Goal: Task Accomplishment & Management: Manage account settings

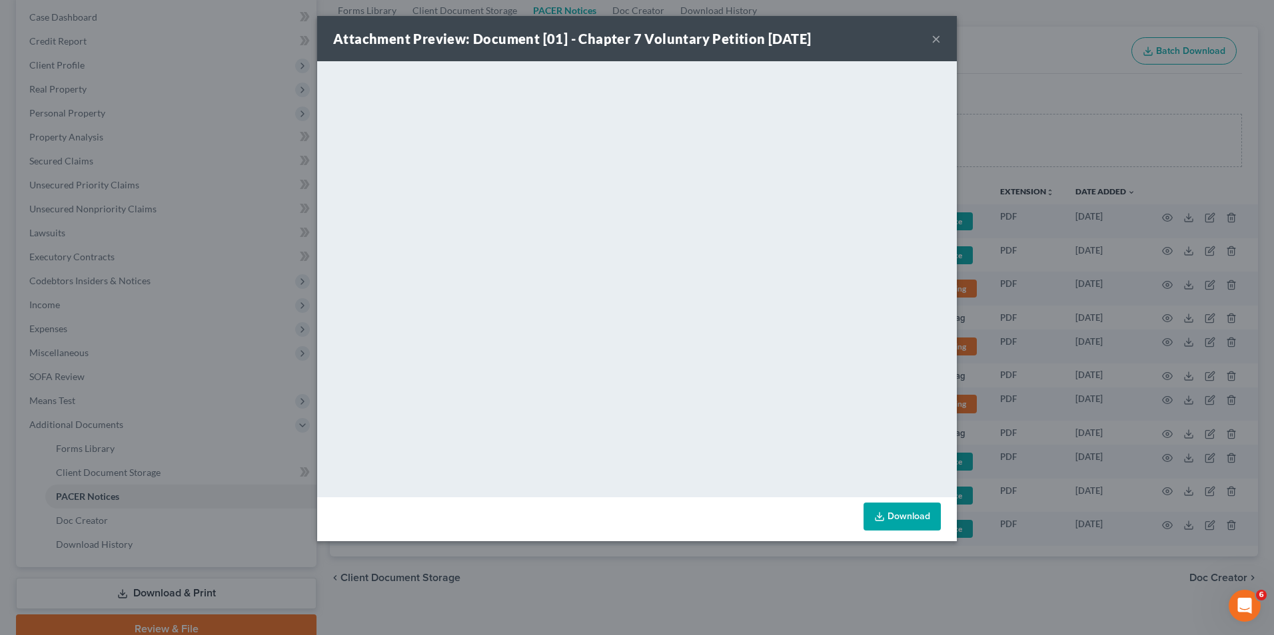
click at [930, 38] on div "Attachment Preview: Document [01] - Chapter 7 Voluntary Petition [DATE] ×" at bounding box center [636, 38] width 639 height 45
click at [933, 38] on button "×" at bounding box center [935, 39] width 9 height 16
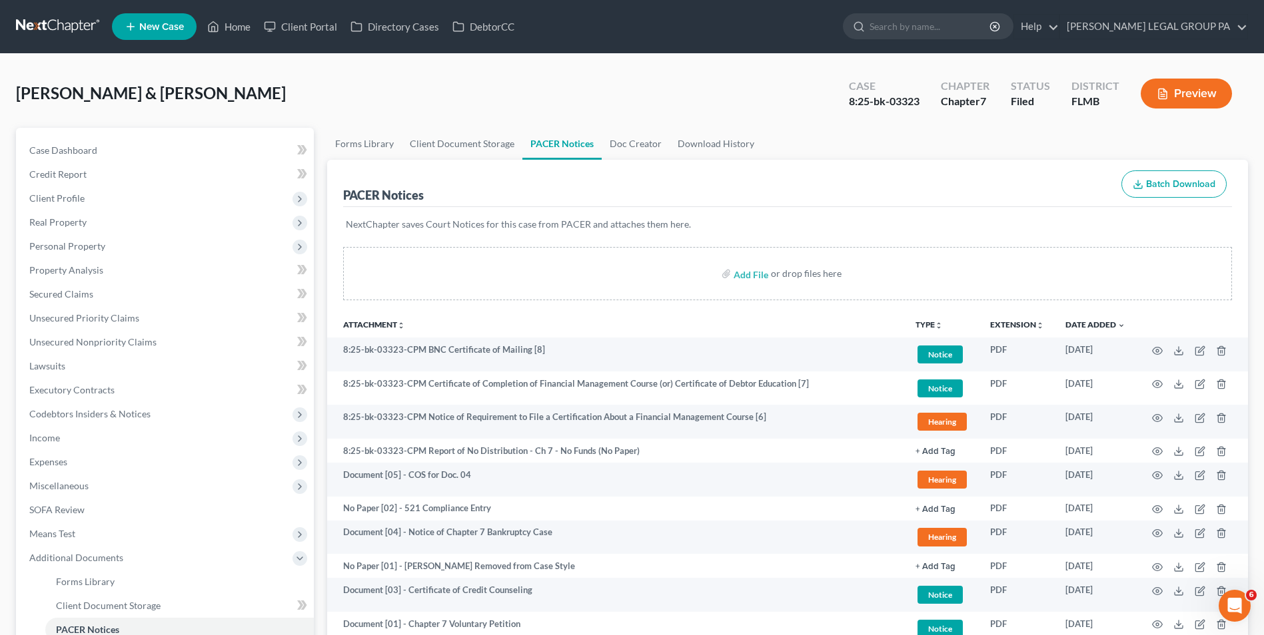
click at [22, 10] on nav "Home New Case Client Portal Directory Cases DebtorCC [PERSON_NAME] LEGAL GROUP …" at bounding box center [632, 26] width 1264 height 53
click at [25, 19] on link at bounding box center [58, 27] width 85 height 24
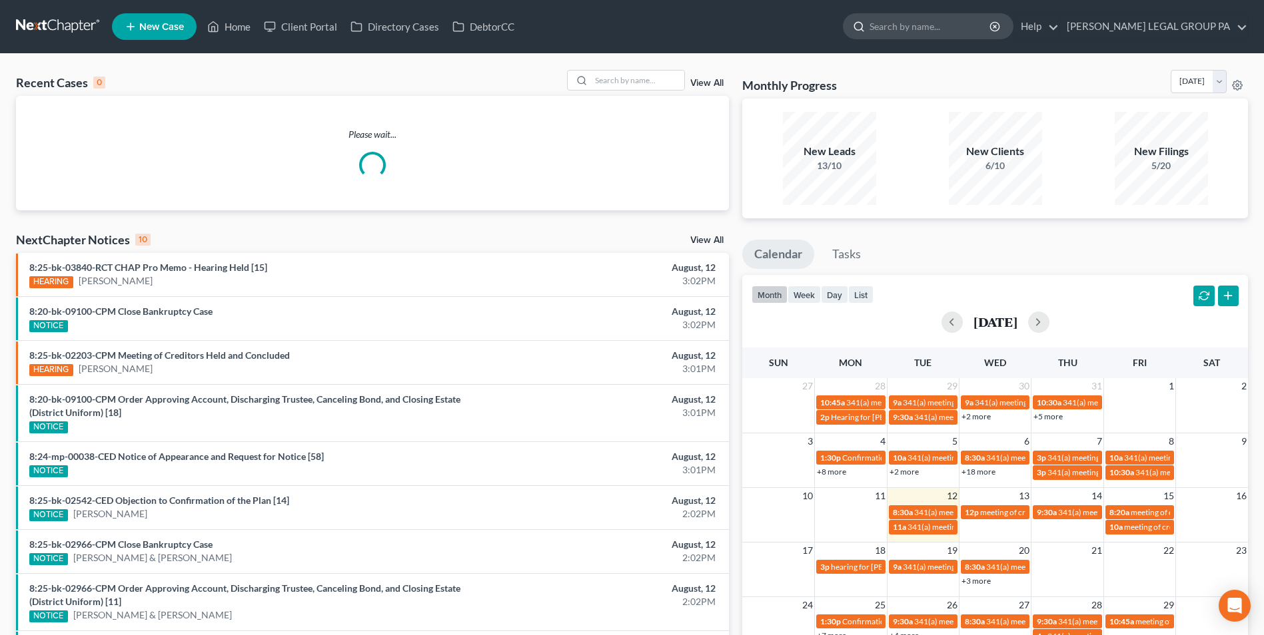
click at [951, 36] on input "search" at bounding box center [930, 26] width 122 height 25
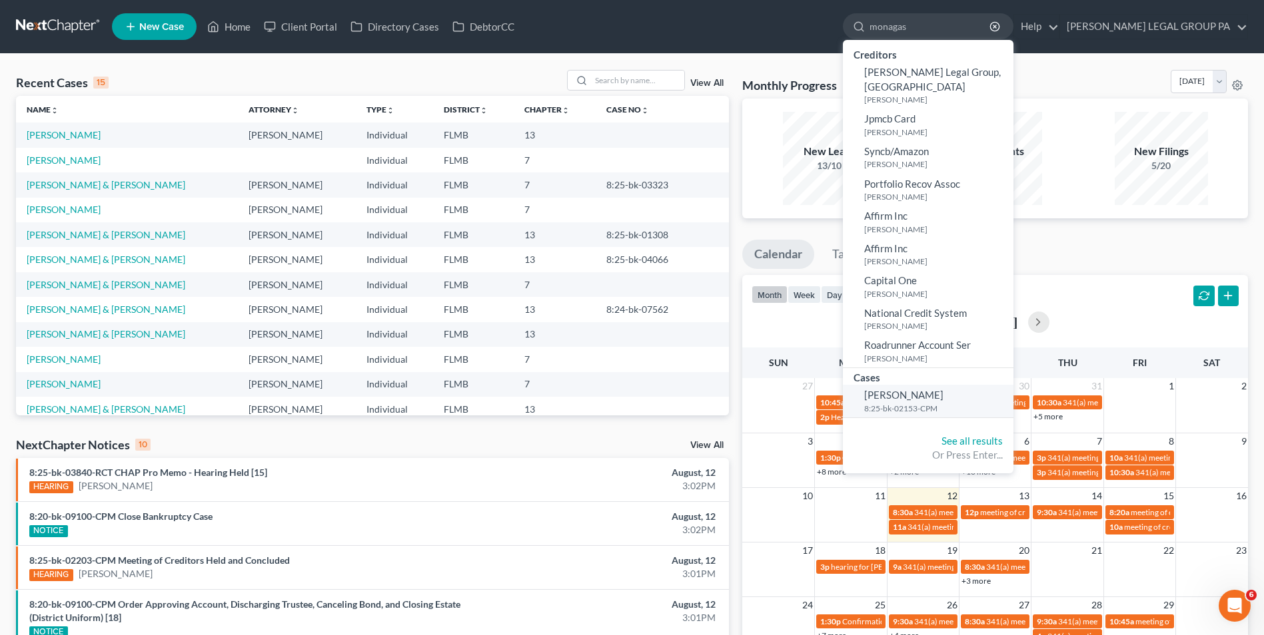
type input "monagas"
click at [943, 389] on span "Monagas, Elaine" at bounding box center [903, 395] width 79 height 12
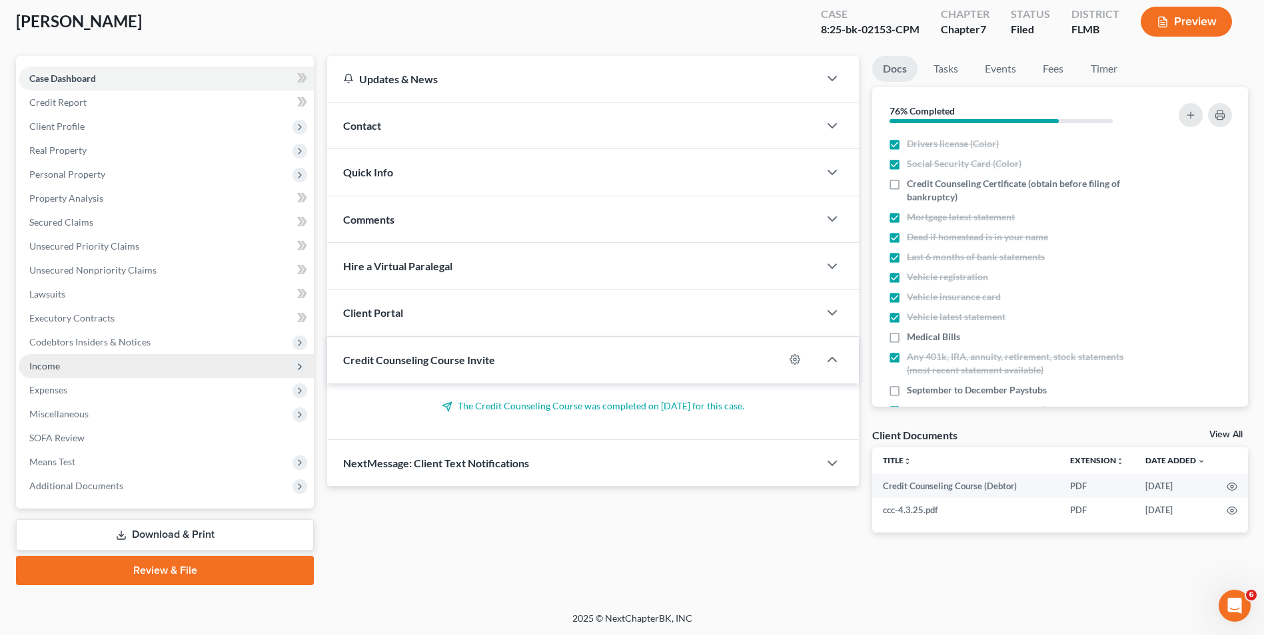
scroll to position [73, 0]
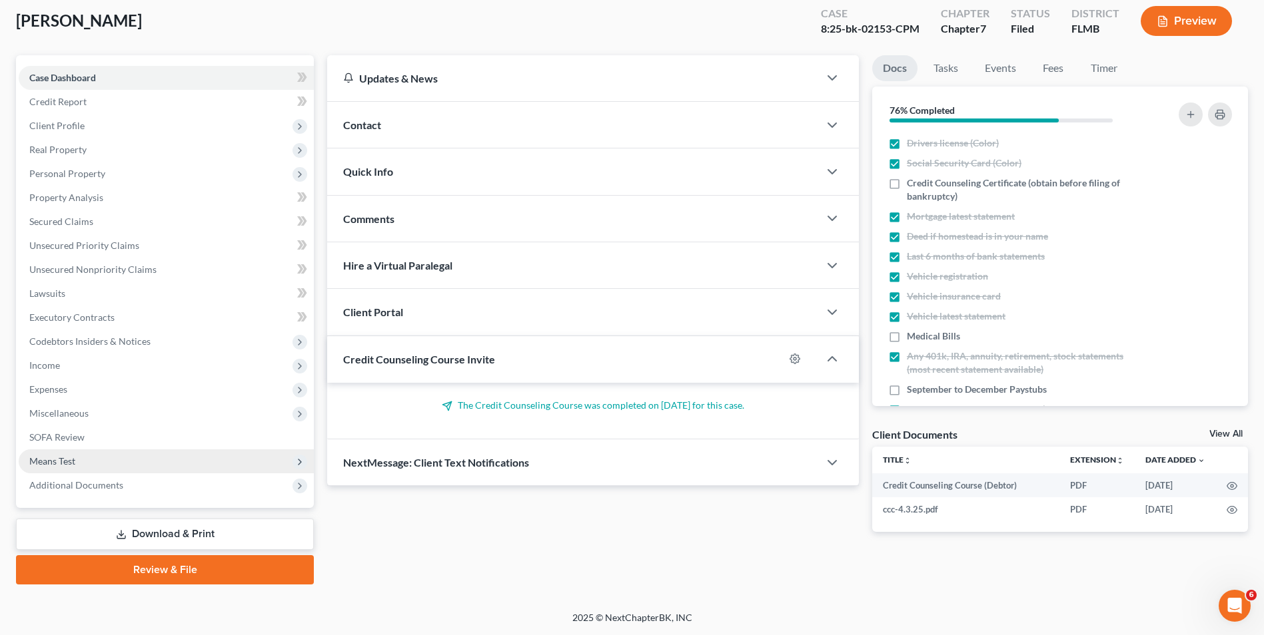
click at [105, 465] on span "Means Test" at bounding box center [166, 462] width 295 height 24
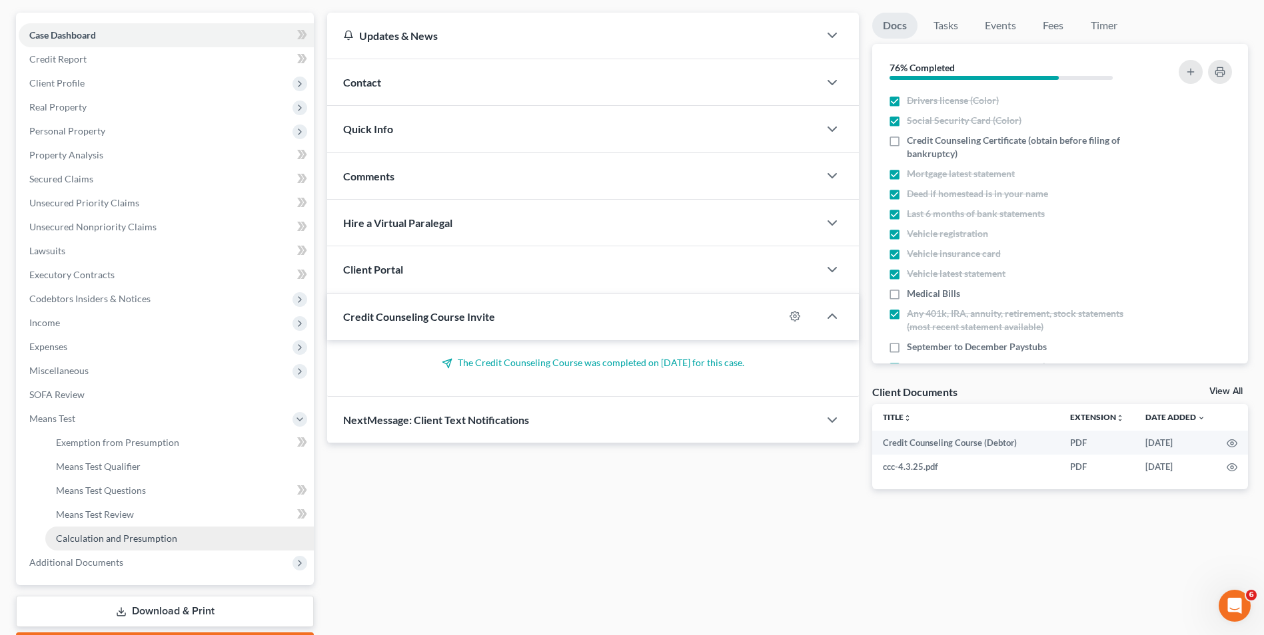
scroll to position [139, 0]
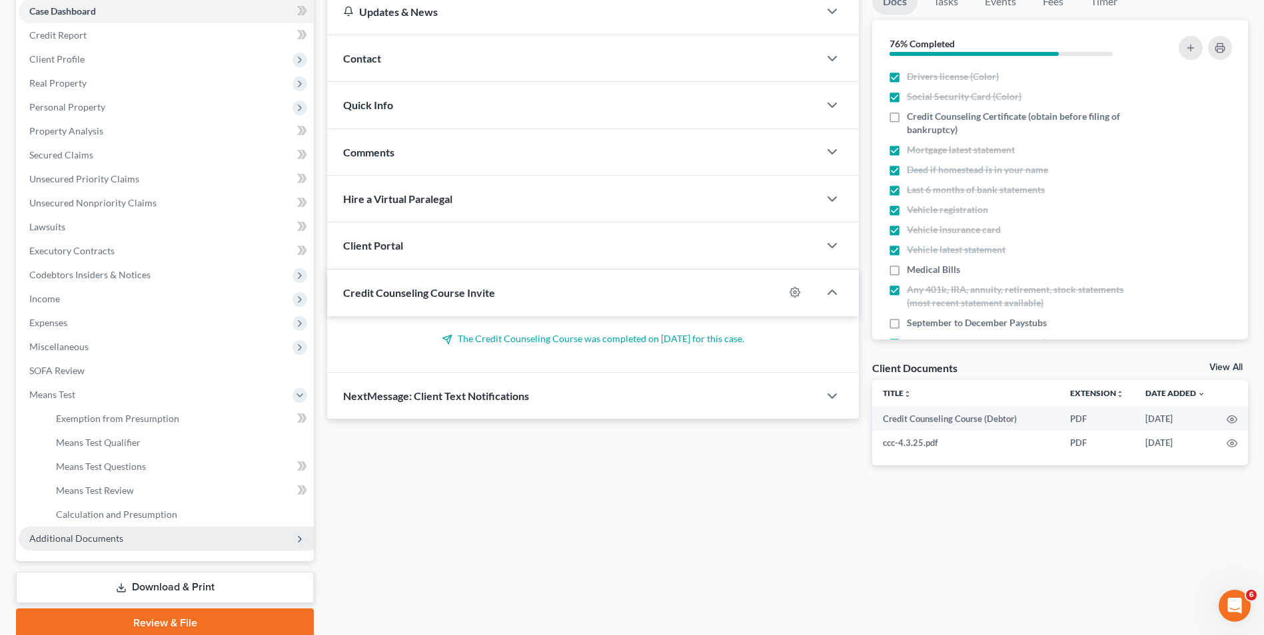
drag, startPoint x: 152, startPoint y: 534, endPoint x: 151, endPoint y: 548, distance: 14.1
click at [151, 534] on span "Additional Documents" at bounding box center [166, 539] width 295 height 24
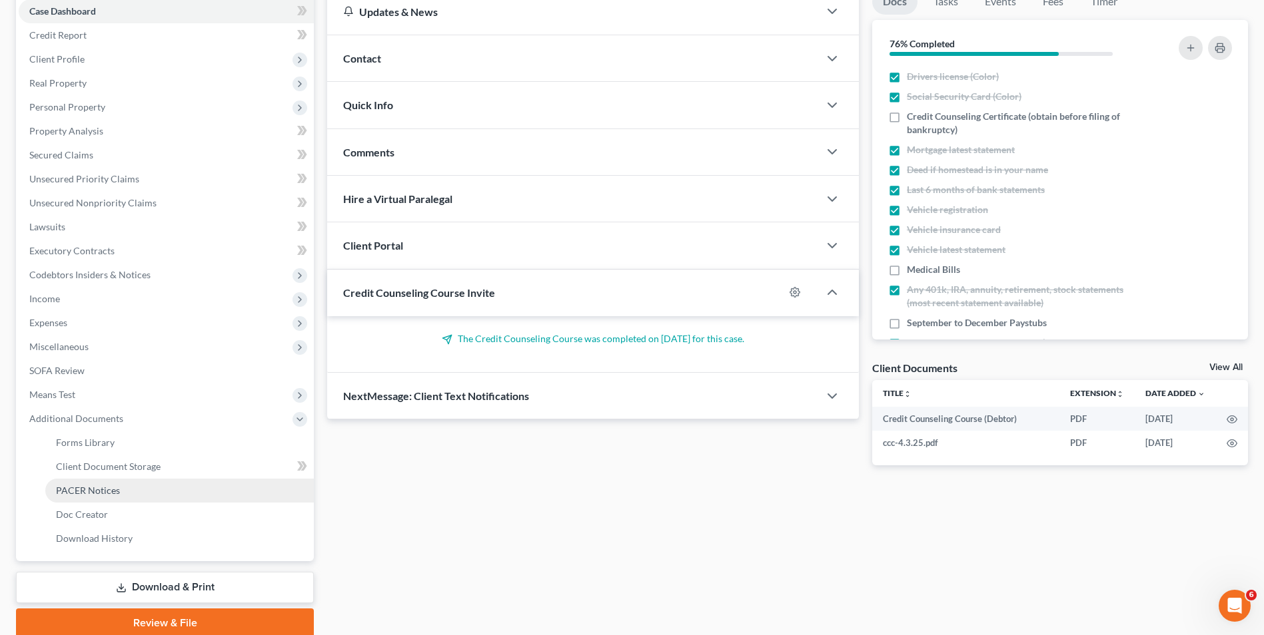
click at [121, 492] on link "PACER Notices" at bounding box center [179, 491] width 268 height 24
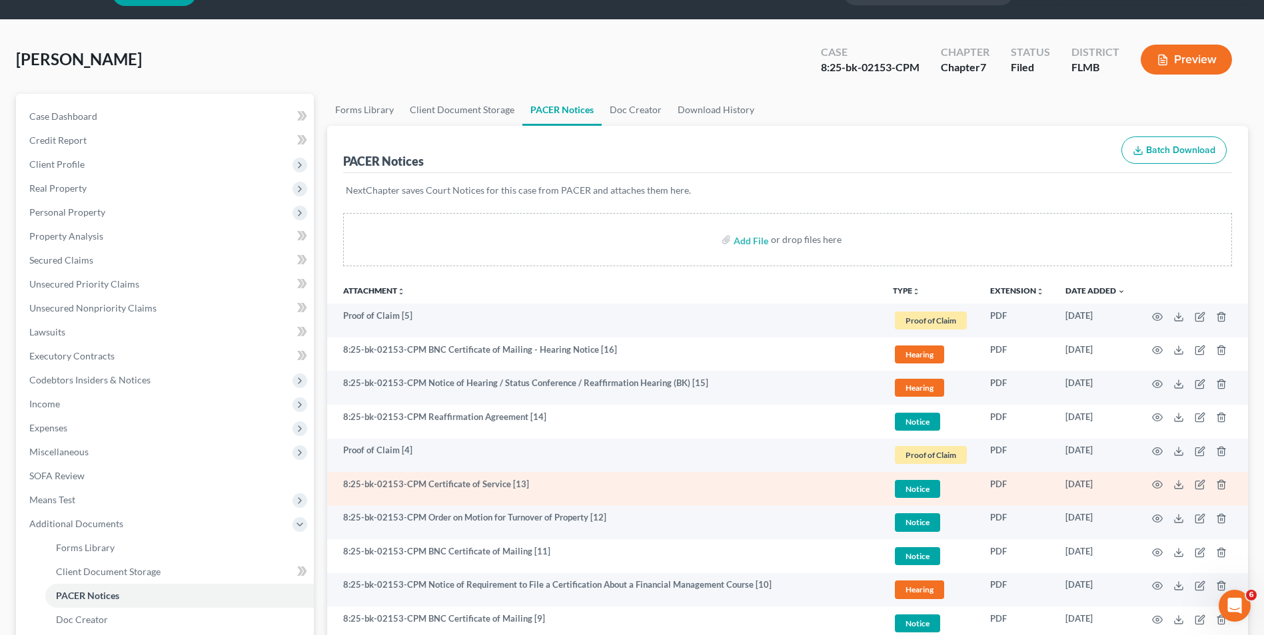
scroll to position [67, 0]
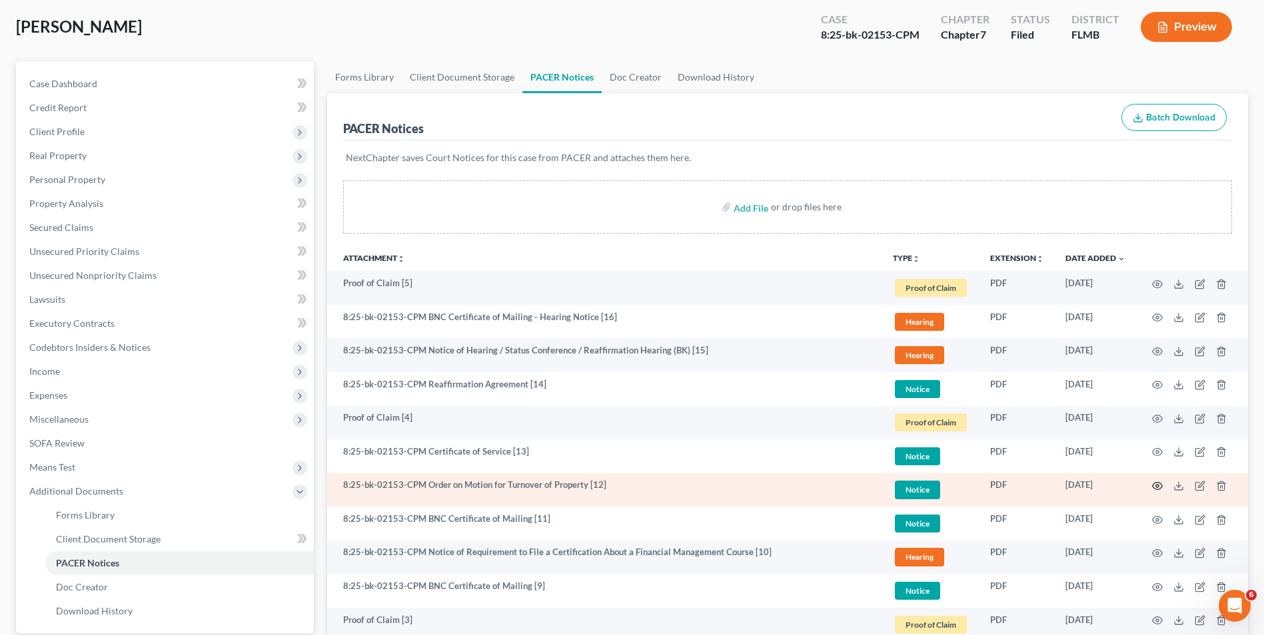
click at [1154, 488] on icon "button" at bounding box center [1157, 486] width 11 height 11
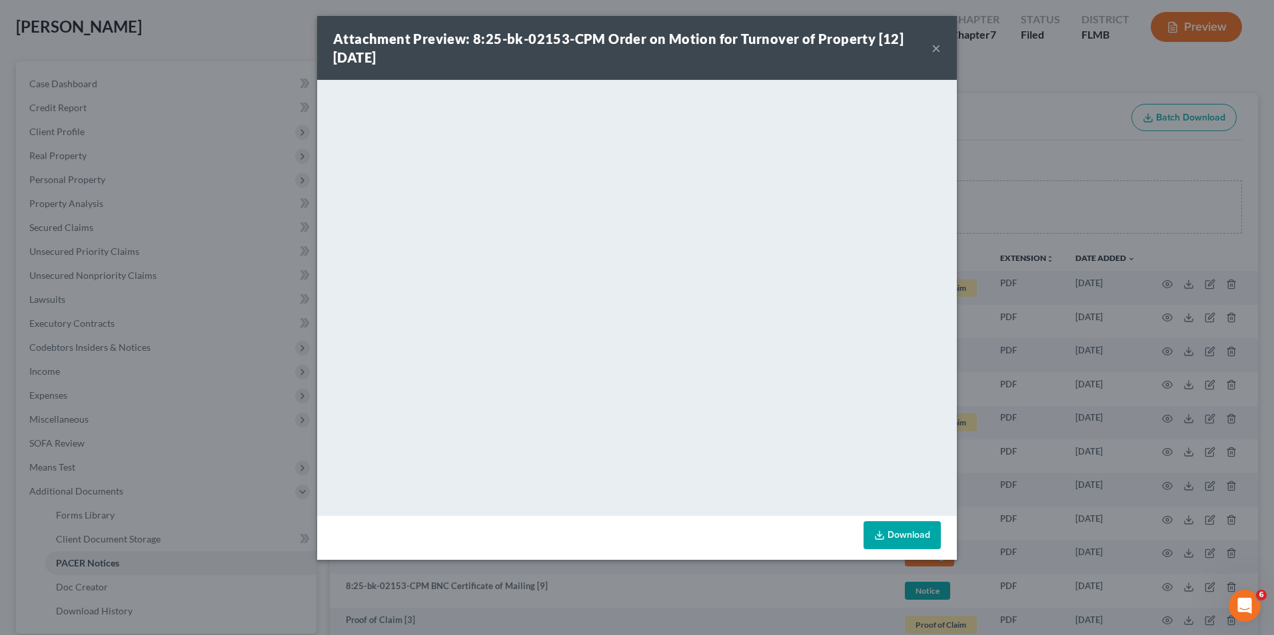
click at [934, 47] on button "×" at bounding box center [935, 48] width 9 height 16
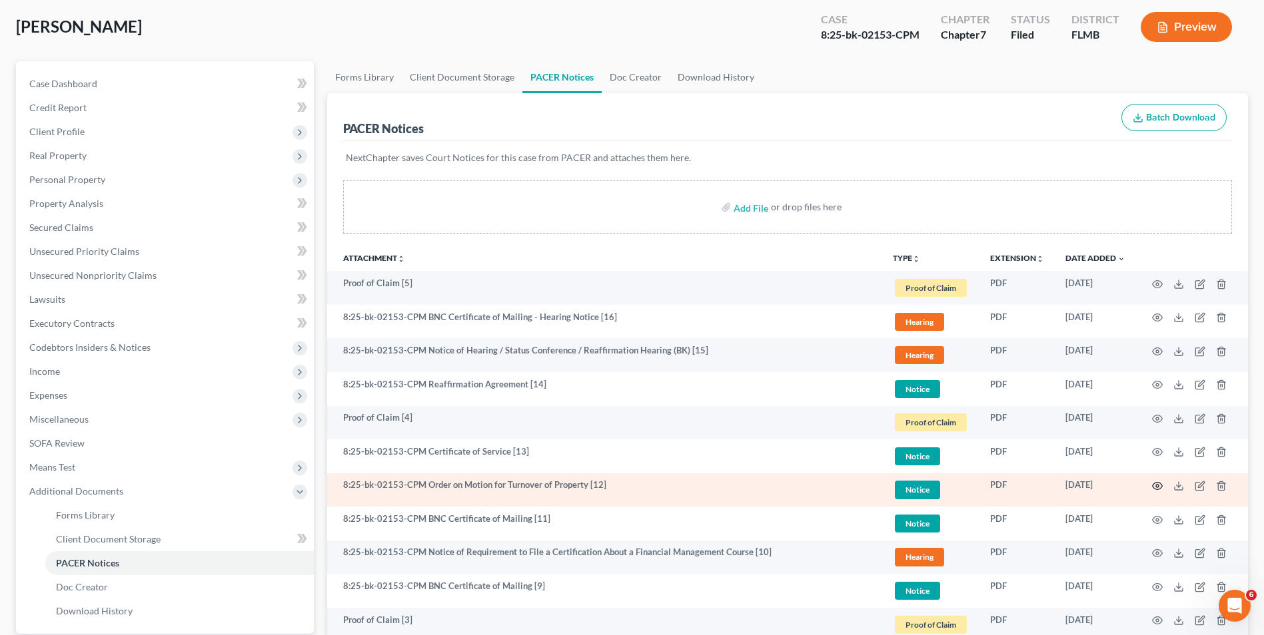
click at [1154, 486] on icon "button" at bounding box center [1157, 486] width 11 height 11
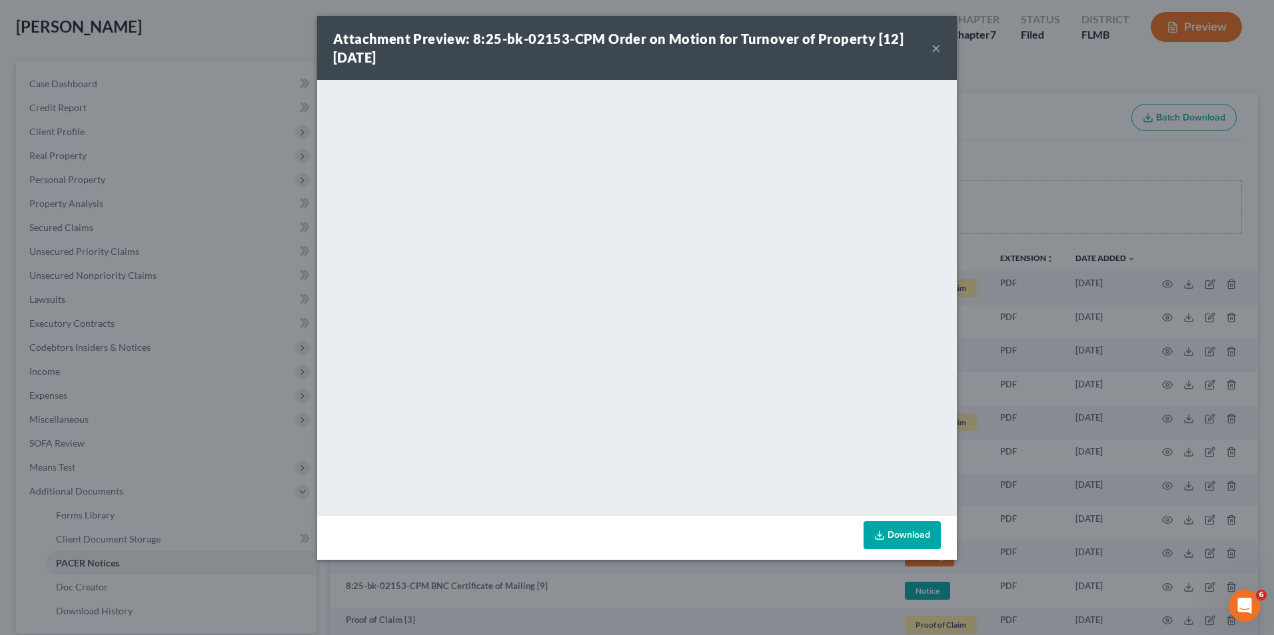
click at [937, 52] on button "×" at bounding box center [935, 48] width 9 height 16
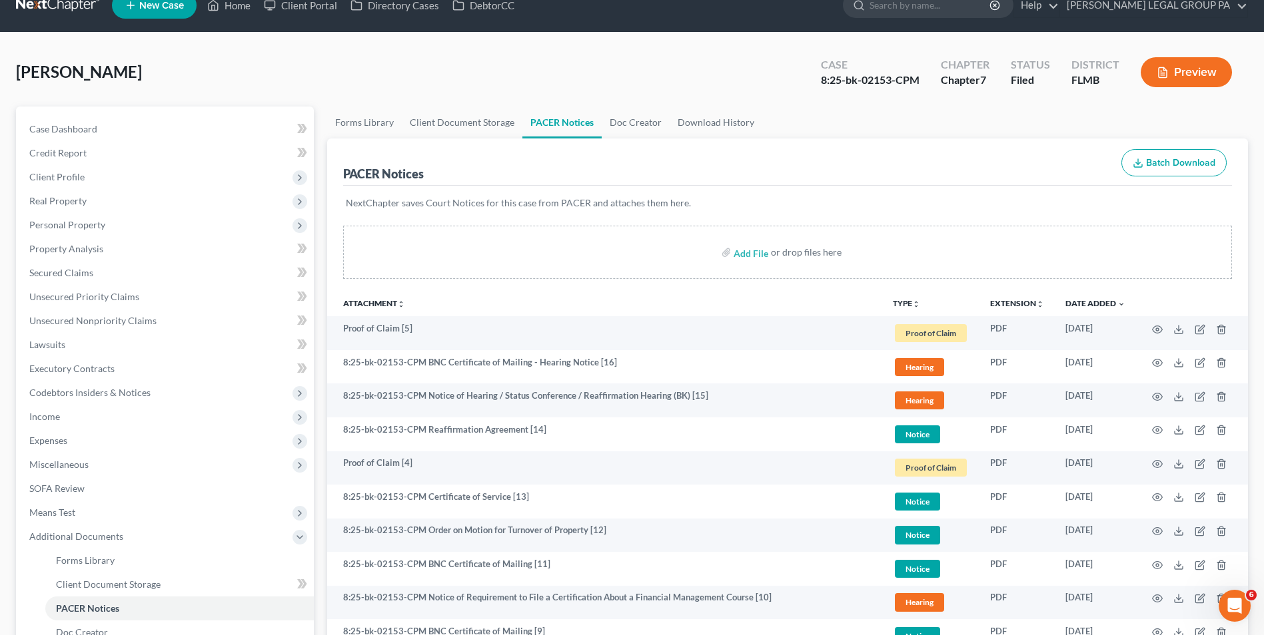
scroll to position [0, 0]
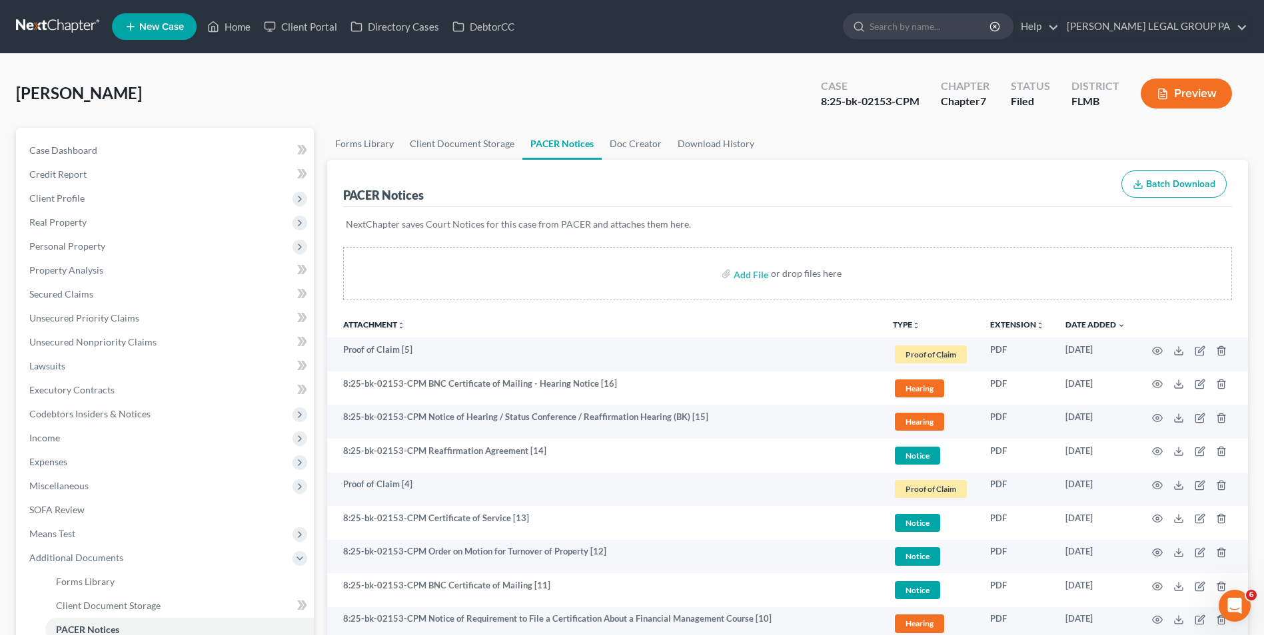
click at [61, 23] on link at bounding box center [58, 27] width 85 height 24
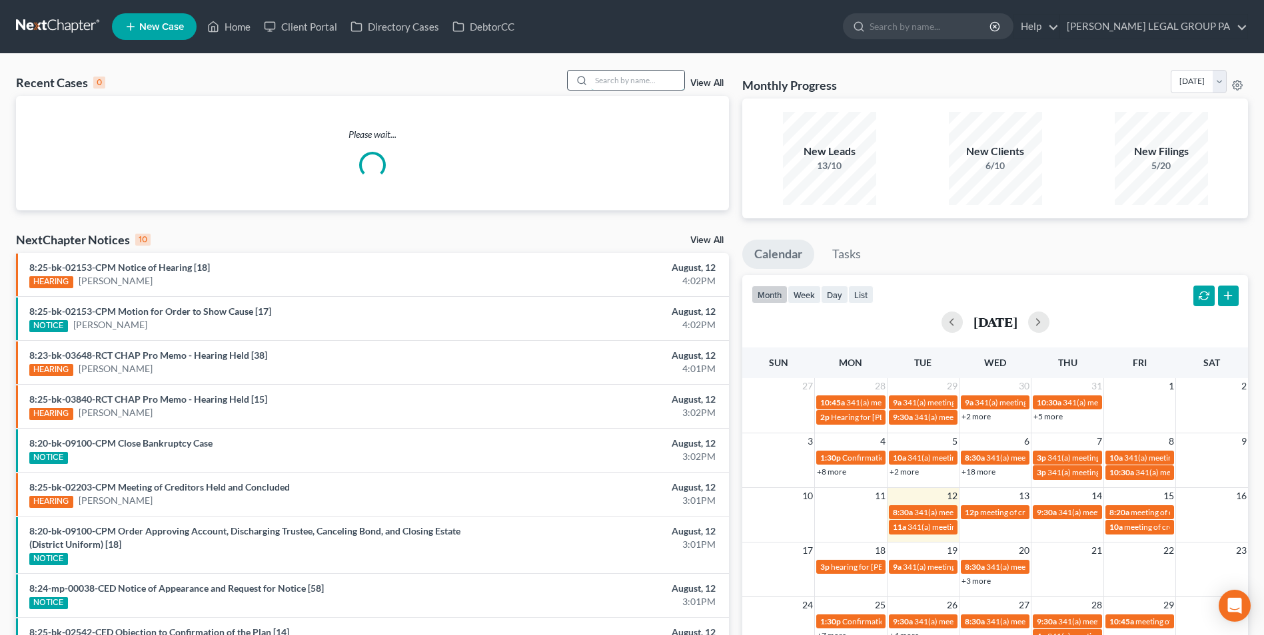
click at [655, 77] on input "search" at bounding box center [637, 80] width 93 height 19
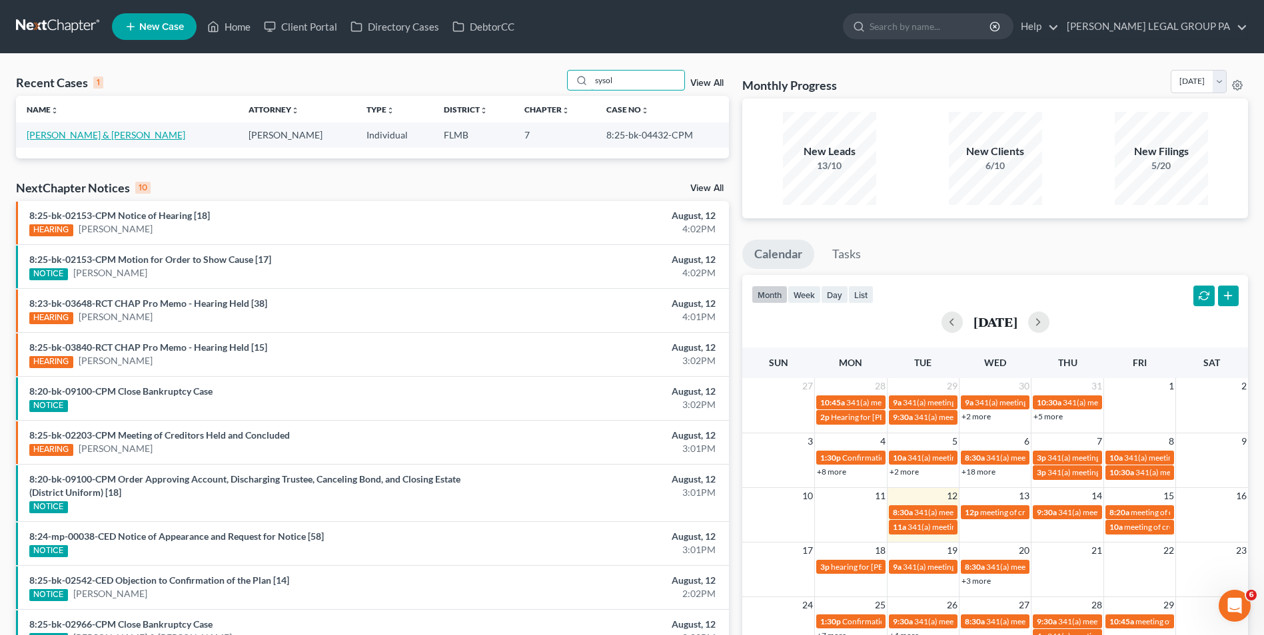
type input "sysol"
click at [85, 139] on link "[PERSON_NAME] & [PERSON_NAME]" at bounding box center [106, 134] width 159 height 11
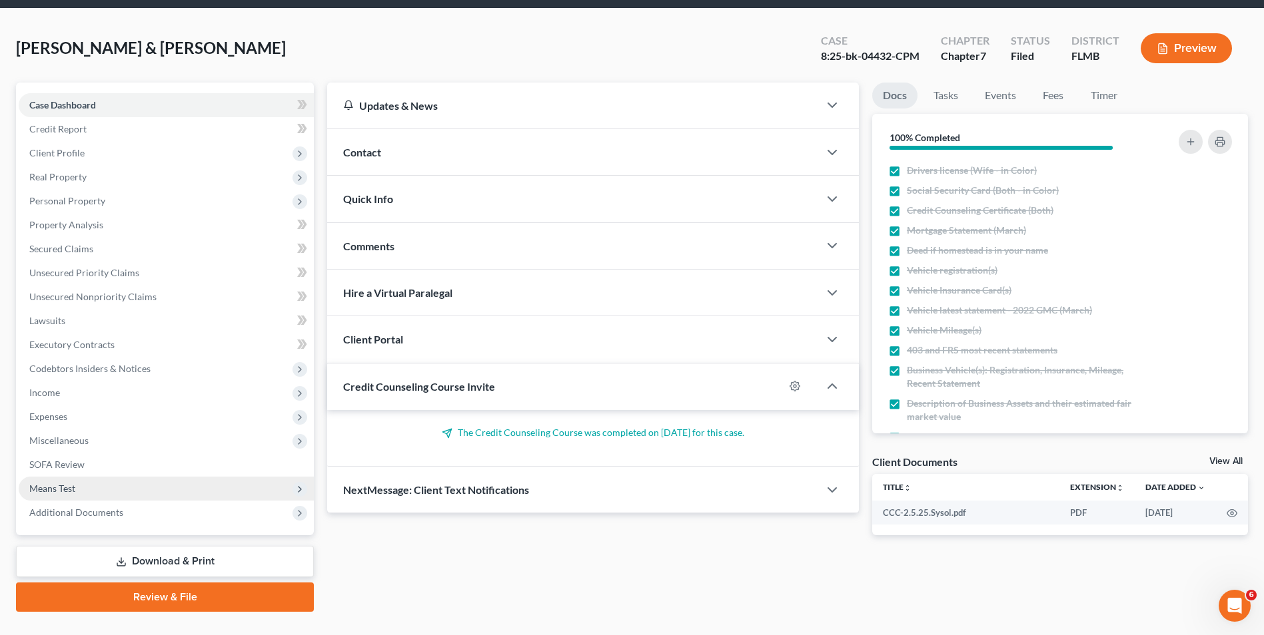
scroll to position [73, 0]
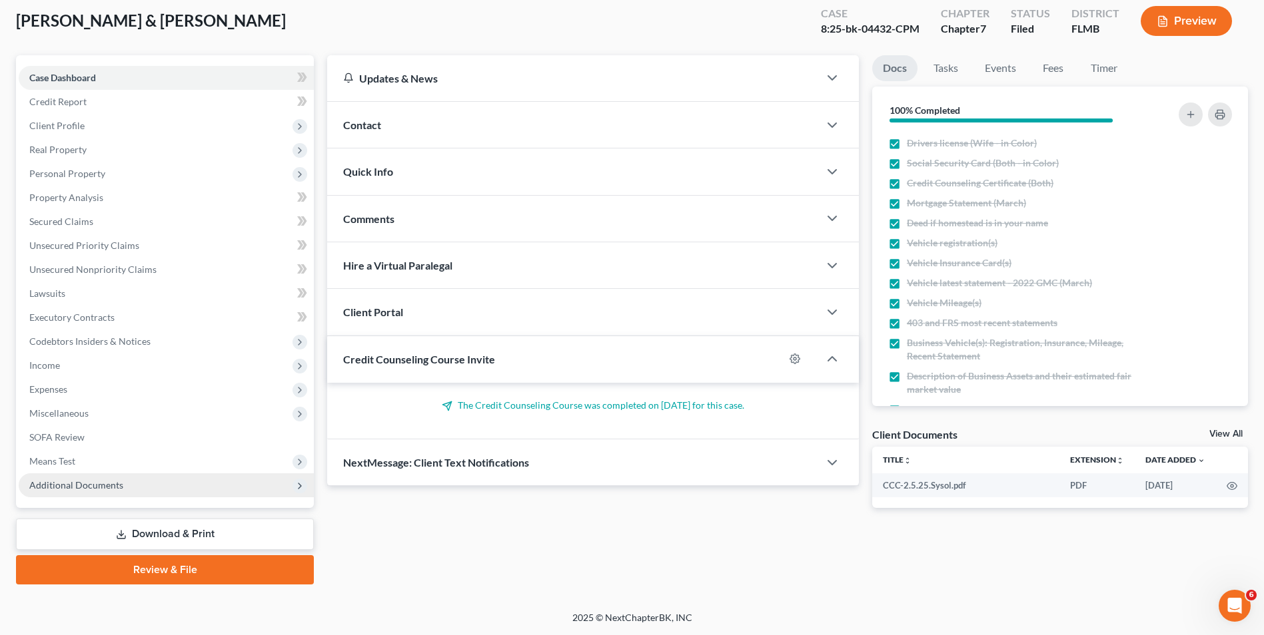
click at [123, 476] on span "Additional Documents" at bounding box center [166, 486] width 295 height 24
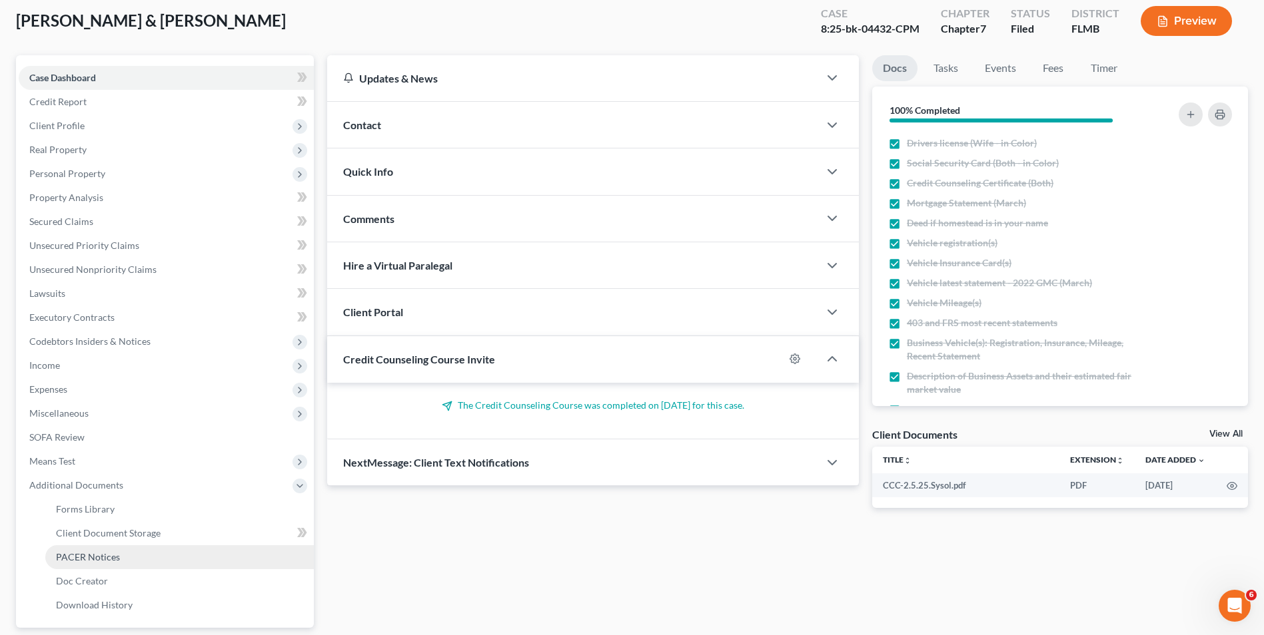
click at [137, 565] on link "PACER Notices" at bounding box center [179, 558] width 268 height 24
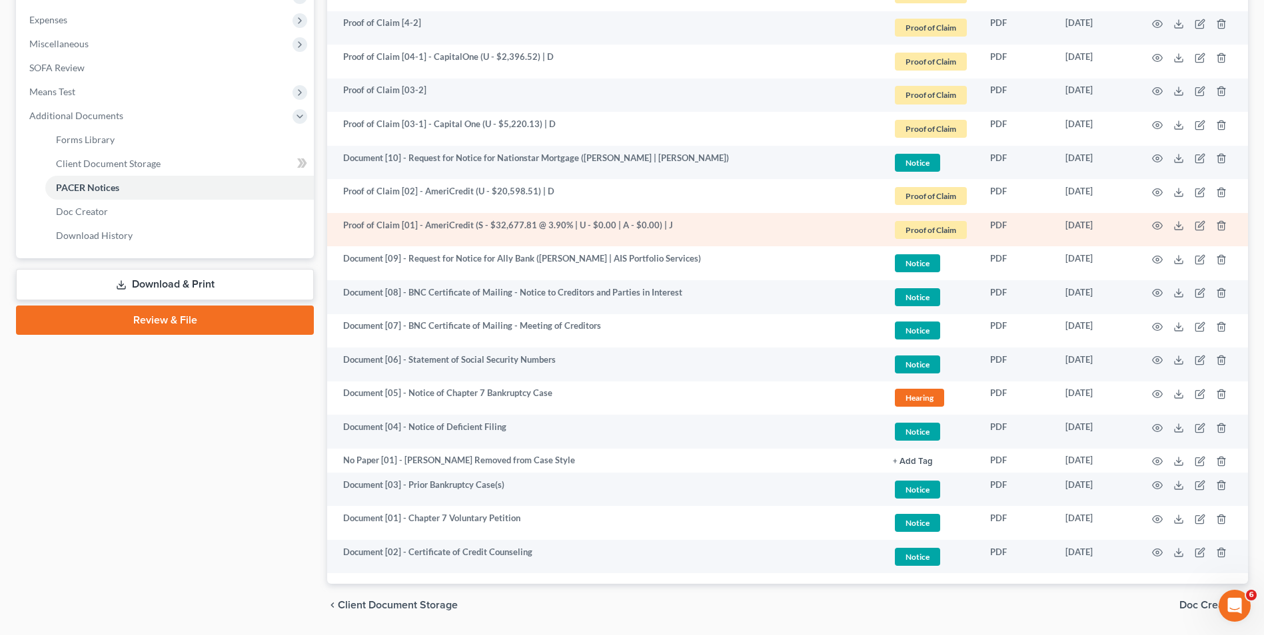
scroll to position [466, 0]
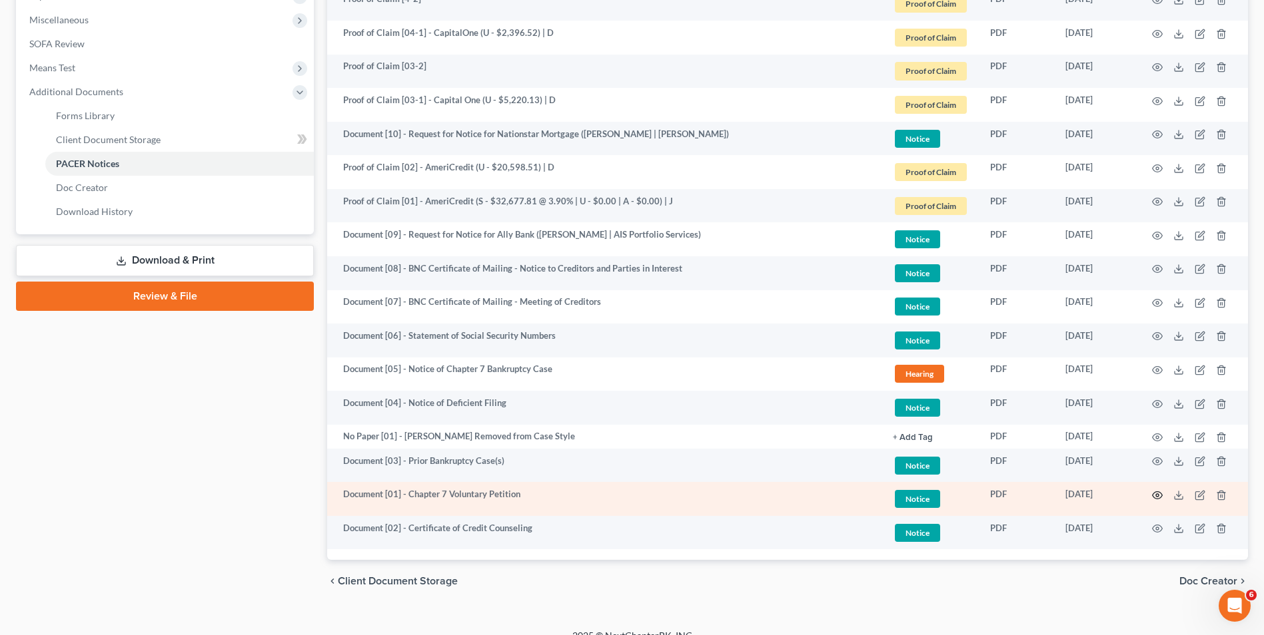
click at [1157, 498] on icon "button" at bounding box center [1157, 495] width 11 height 11
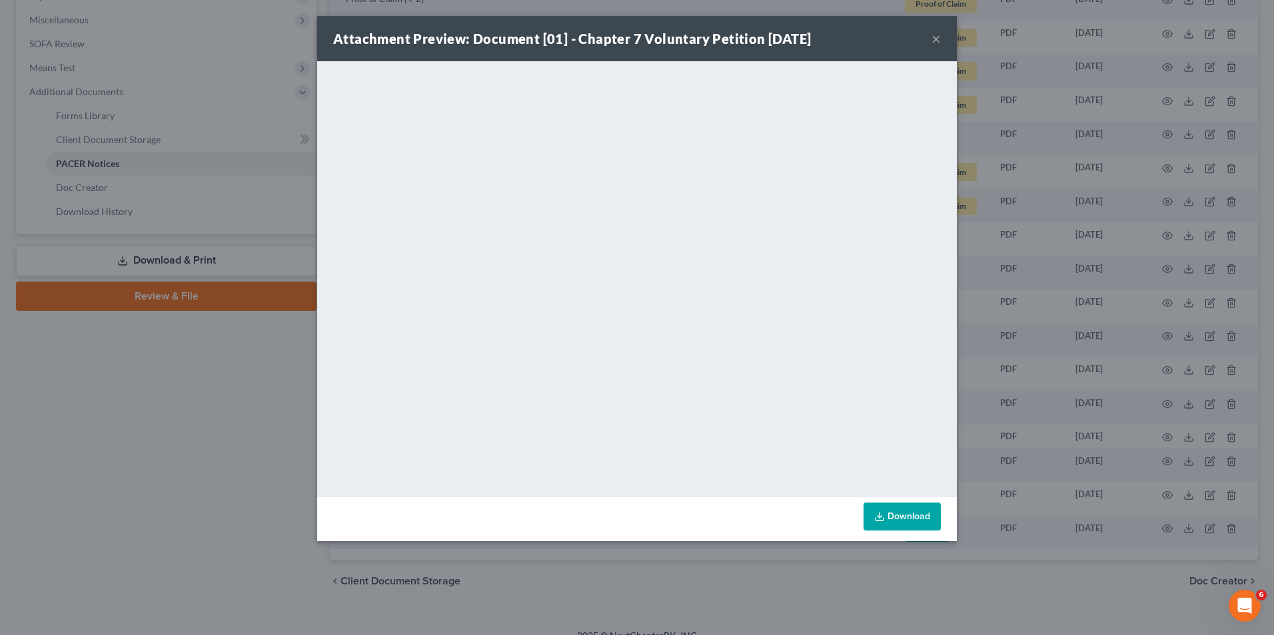
drag, startPoint x: 939, startPoint y: 43, endPoint x: 982, endPoint y: 28, distance: 45.7
click at [939, 43] on button "×" at bounding box center [935, 39] width 9 height 16
